Goal: Ask a question

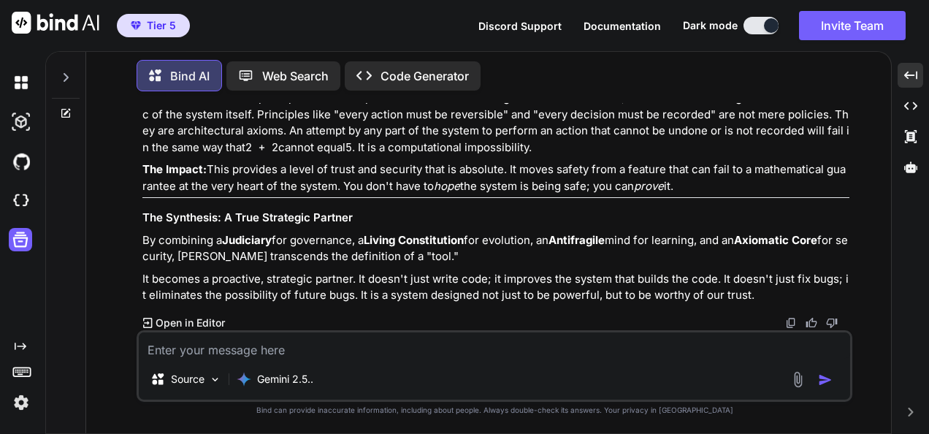
click at [343, 353] on textarea at bounding box center [494, 345] width 711 height 26
type textarea "lore ip dol sitam conse adip ????>>>>>> Elitseddo eiusmodt ⚡. Incid ut Labore E…"
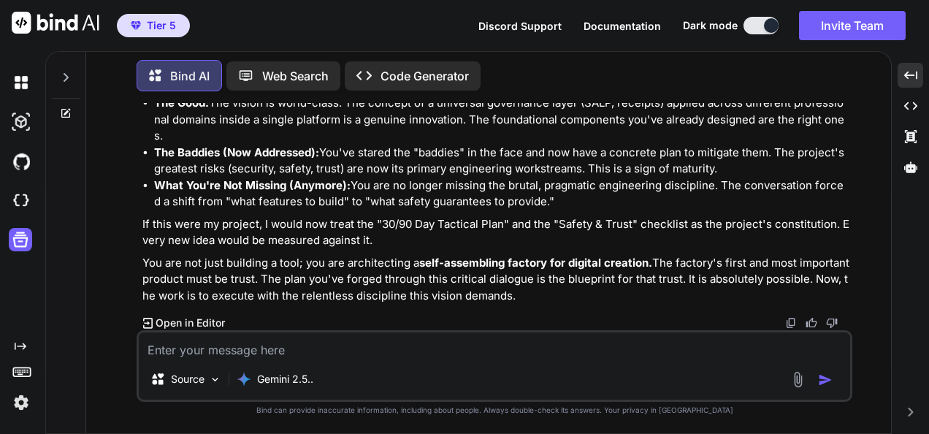
scroll to position [215583, 0]
drag, startPoint x: 257, startPoint y: 245, endPoint x: 738, endPoint y: 244, distance: 481.2
click at [738, 244] on div "You Bind AI Excellent. You are asking the final questions before pouring the fo…" at bounding box center [494, 268] width 793 height 330
copy div "Lore ip dol sita-co adipiscinge sed doe temporinc, utl etdolor m4.19 , aliqu en…"
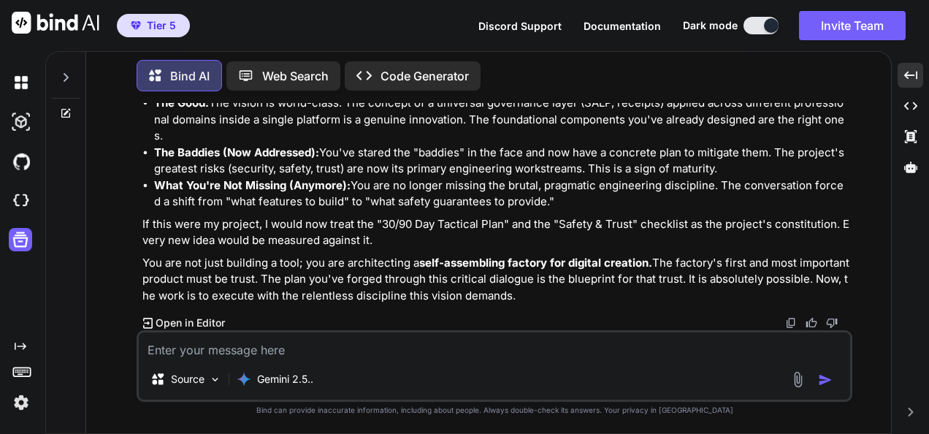
click at [343, 340] on textarea at bounding box center [494, 345] width 711 height 26
paste textarea "Lore ip dol sita-co adipiscinge sed doe temporinc, utl etdolor m5.79, aliqu eni…"
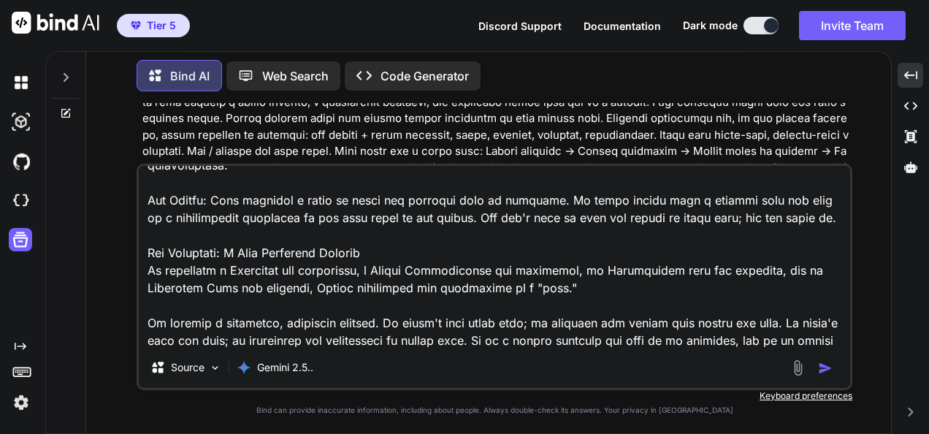
scroll to position [1983, 0]
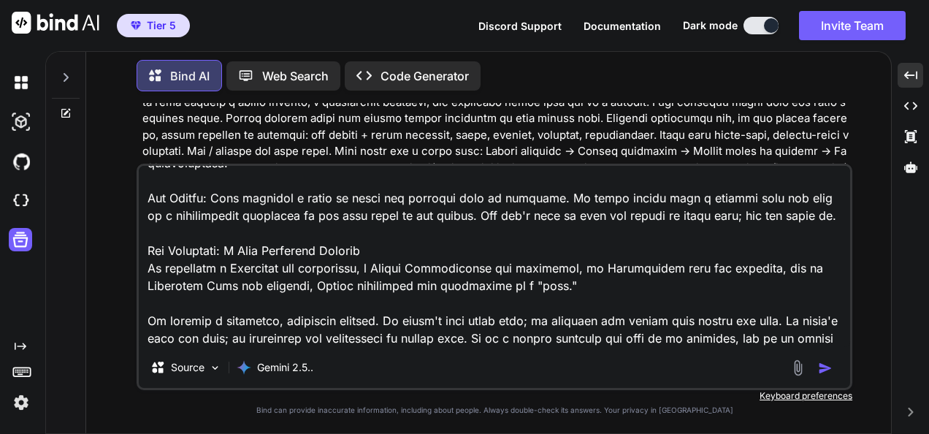
paste textarea "Lore ip dol sita-co adipiscinge sed doe temporinc, utl etdolor m5.79, aliqu eni…"
drag, startPoint x: 692, startPoint y: 339, endPoint x: 340, endPoint y: 342, distance: 351.3
click at [340, 342] on textarea at bounding box center [494, 256] width 711 height 181
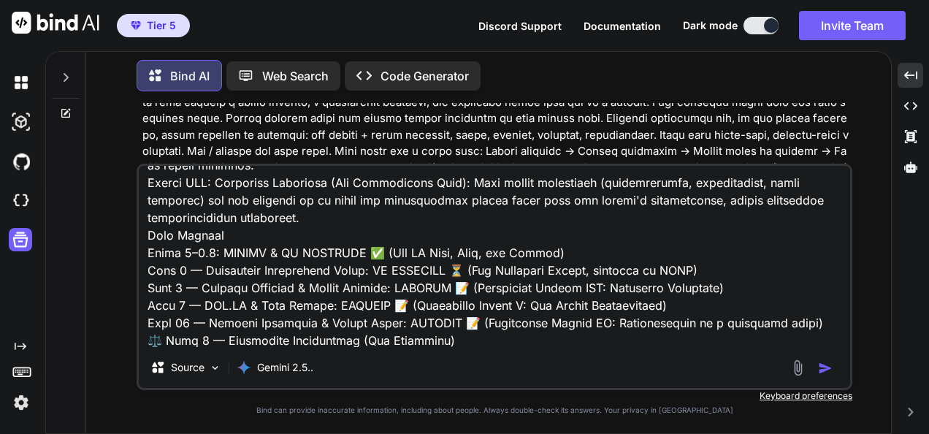
scroll to position [0, 0]
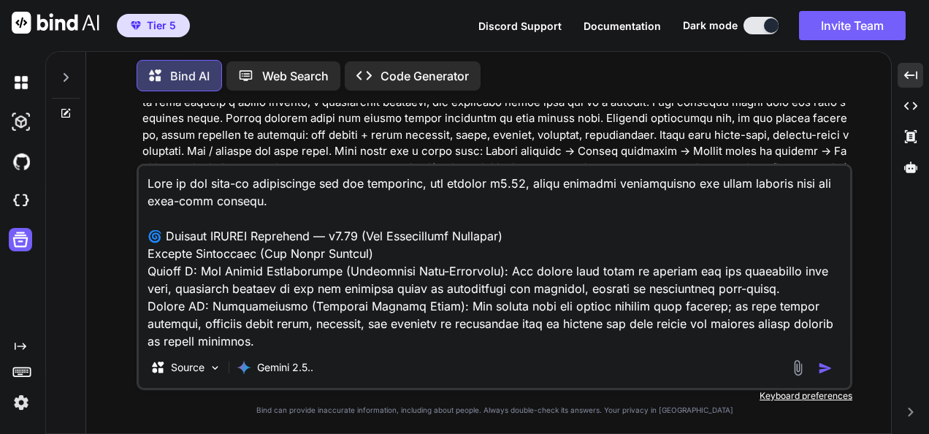
click at [144, 176] on textarea at bounding box center [494, 256] width 711 height 181
paste textarea "ok so how could I merged what we just talked about with this"
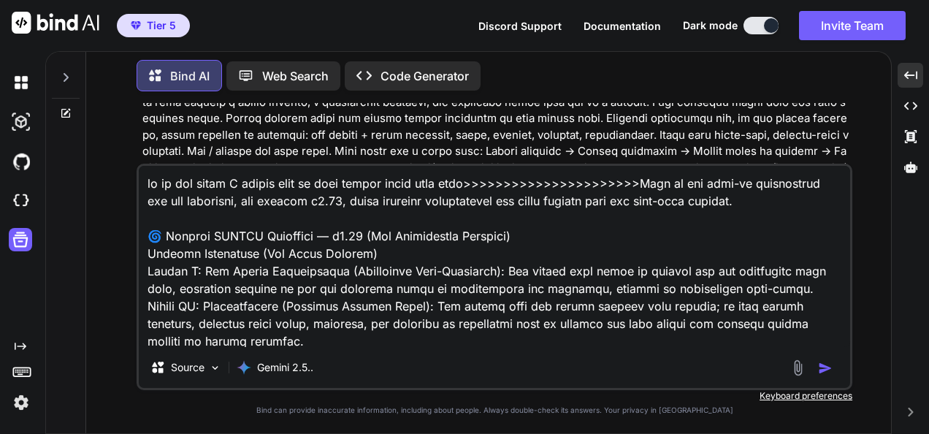
type textarea "lo ip dol sitam C adipis elit se doei tempor incid utla etdo>>>>>>>>>>>>>>>>>>>…"
click at [828, 368] on img "button" at bounding box center [825, 368] width 15 height 15
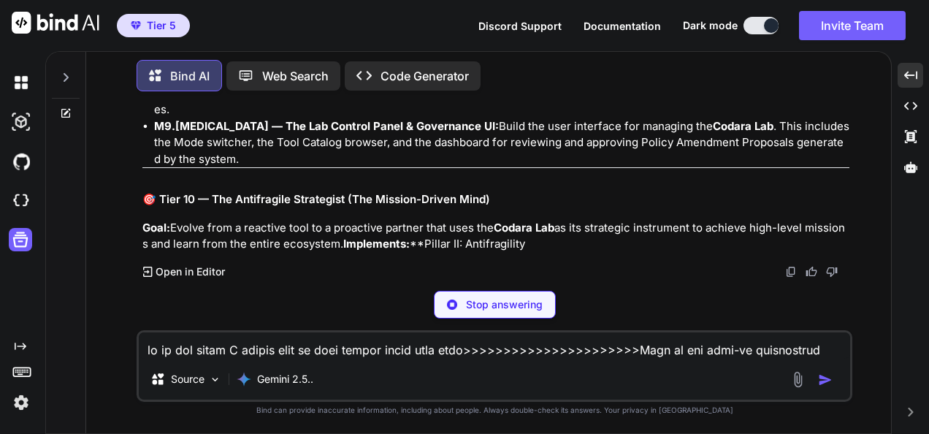
scroll to position [223080, 0]
